Goal: Navigation & Orientation: Find specific page/section

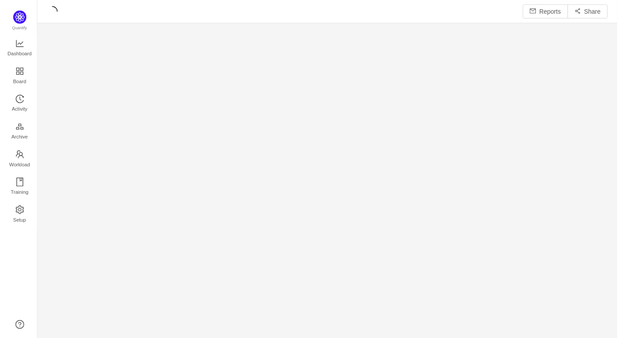
scroll to position [327, 564]
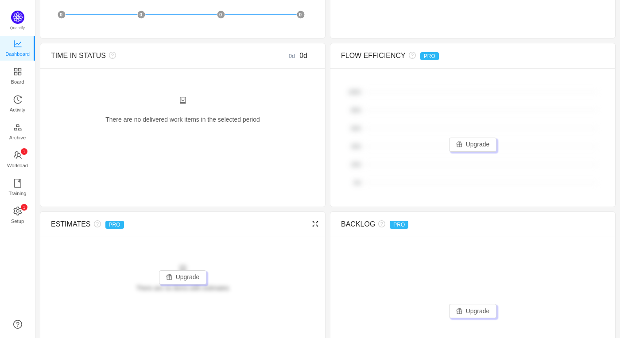
scroll to position [403, 0]
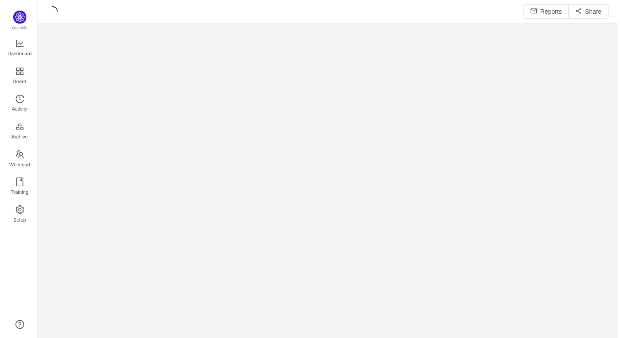
scroll to position [327, 565]
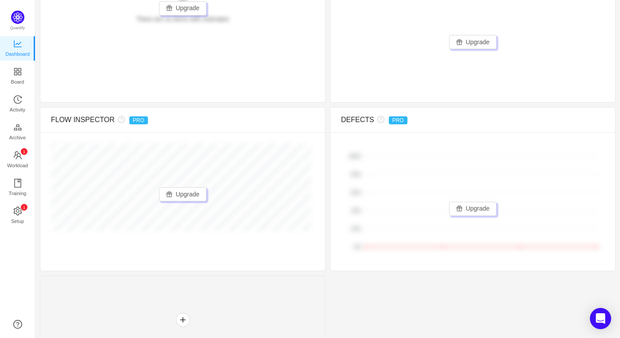
scroll to position [607, 0]
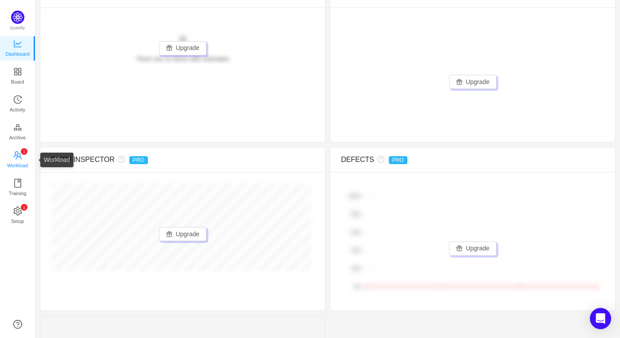
click at [19, 159] on span "Workload" at bounding box center [17, 166] width 21 height 18
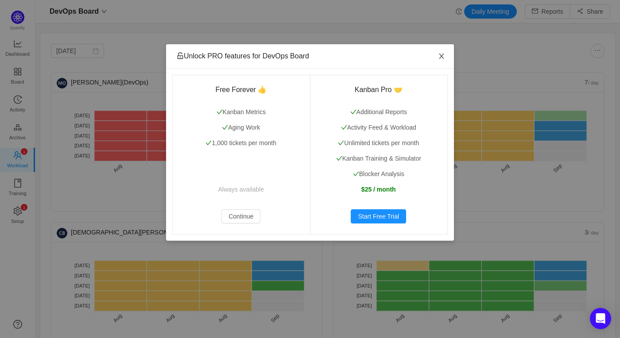
click at [441, 56] on icon "icon: close" at bounding box center [441, 56] width 5 height 5
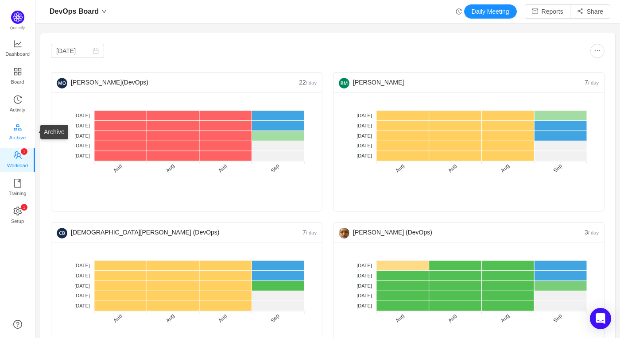
click at [22, 132] on link "Archive" at bounding box center [17, 133] width 9 height 18
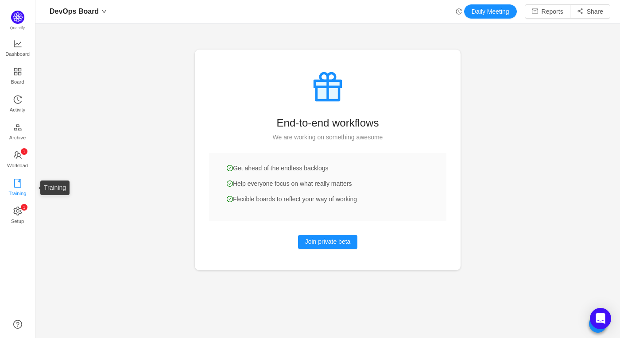
click at [13, 188] on span "Training" at bounding box center [17, 194] width 18 height 18
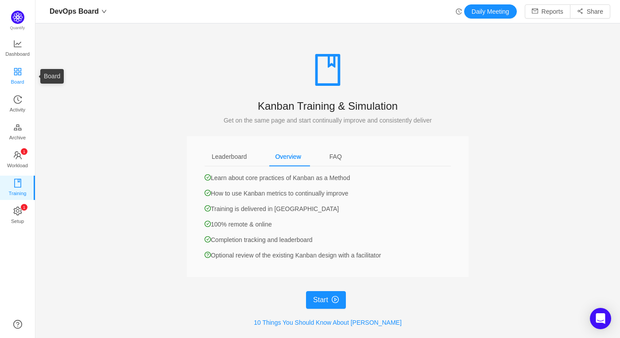
click at [19, 70] on icon "icon: appstore" at bounding box center [17, 71] width 7 height 7
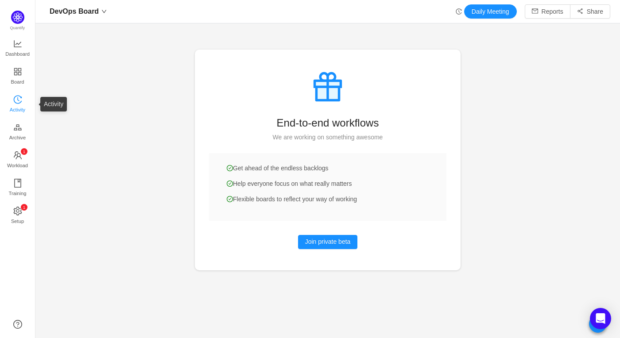
click at [13, 104] on span "Activity" at bounding box center [17, 110] width 15 height 18
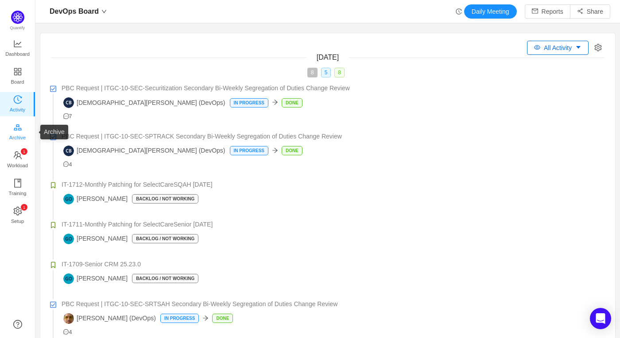
click at [17, 132] on span "Archive" at bounding box center [17, 138] width 16 height 18
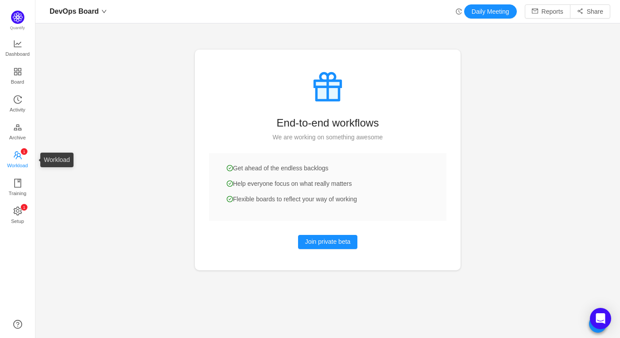
click at [17, 162] on span "Workload" at bounding box center [17, 166] width 21 height 18
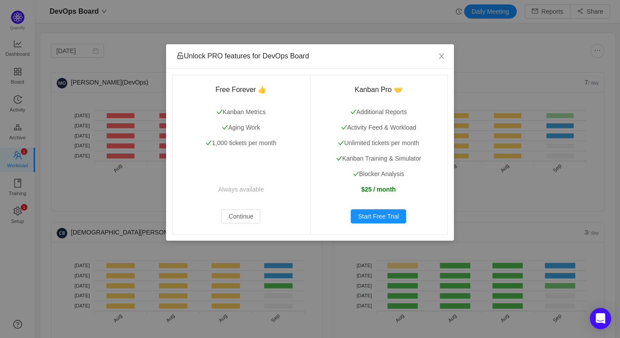
click at [15, 191] on div "Unlock PRO features for DevOps Board Free Forever 👍 Kanban Metrics Aging Work 1…" at bounding box center [310, 169] width 620 height 338
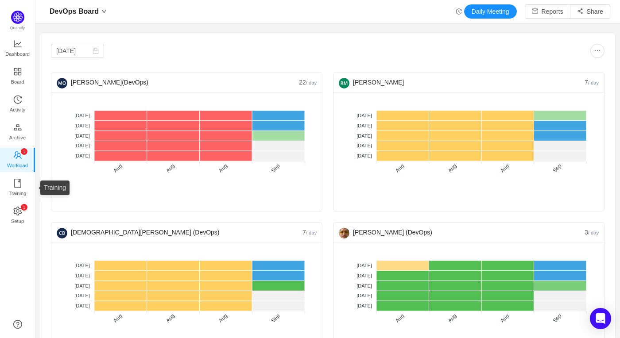
click at [15, 186] on span "Training" at bounding box center [17, 194] width 18 height 18
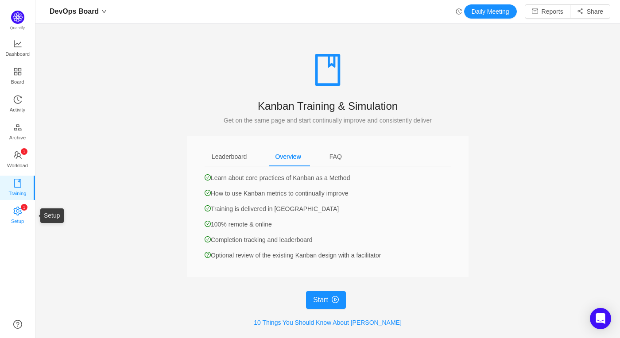
click at [13, 207] on icon "icon: setting" at bounding box center [17, 211] width 9 height 9
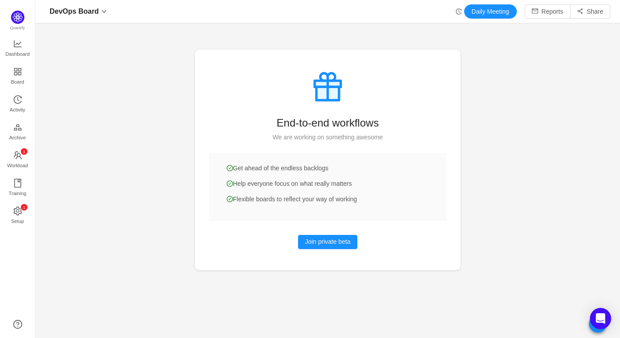
click at [99, 33] on div at bounding box center [327, 169] width 584 height 338
drag, startPoint x: 33, startPoint y: 41, endPoint x: 12, endPoint y: 49, distance: 23.1
click at [22, 41] on link "Dashboard" at bounding box center [17, 49] width 9 height 18
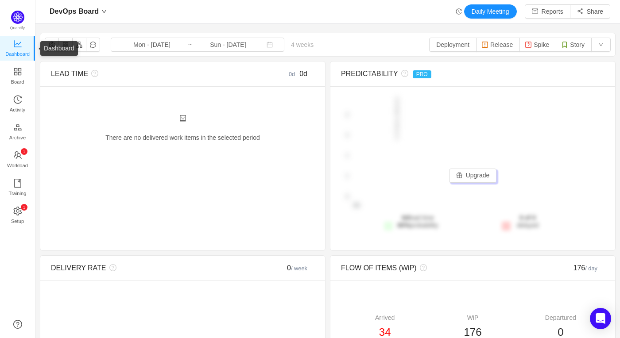
click at [12, 48] on span "Dashboard" at bounding box center [17, 54] width 24 height 18
click at [18, 159] on span "Workload" at bounding box center [17, 166] width 21 height 18
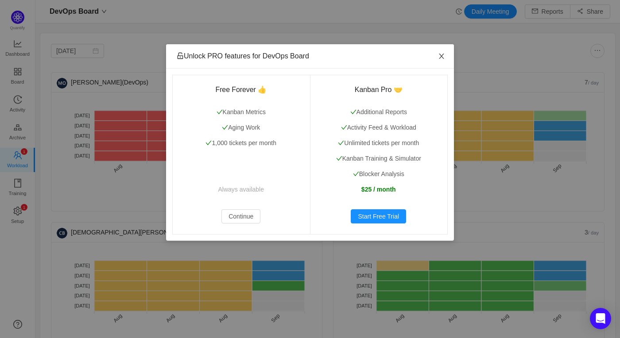
click at [442, 54] on icon "icon: close" at bounding box center [441, 56] width 7 height 7
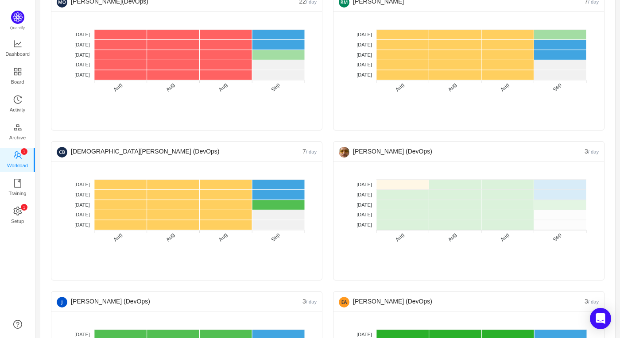
scroll to position [216, 0]
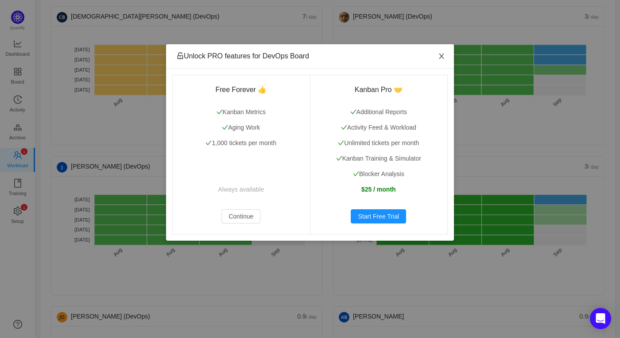
click at [442, 56] on icon "icon: close" at bounding box center [441, 56] width 7 height 7
click at [446, 56] on span "Close" at bounding box center [441, 56] width 25 height 25
click at [19, 46] on div "Unlock PRO features for DevOps Board Free Forever 👍 Kanban Metrics Aging Work 1…" at bounding box center [310, 169] width 620 height 338
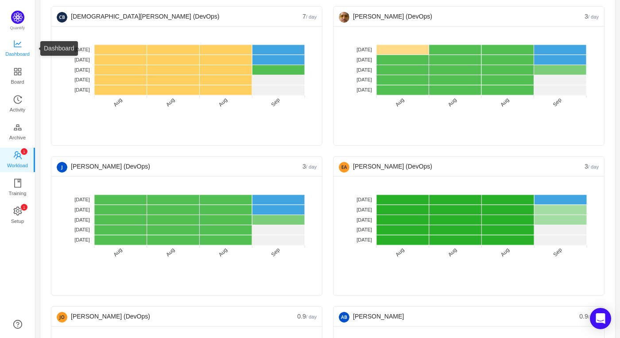
click at [23, 49] on span "Dashboard" at bounding box center [17, 54] width 24 height 18
